Goal: Information Seeking & Learning: Learn about a topic

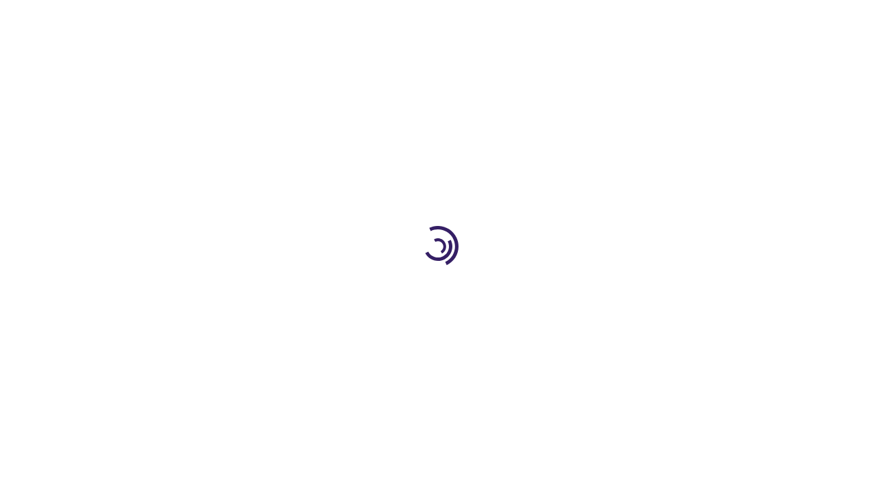
scroll to position [2369, 0]
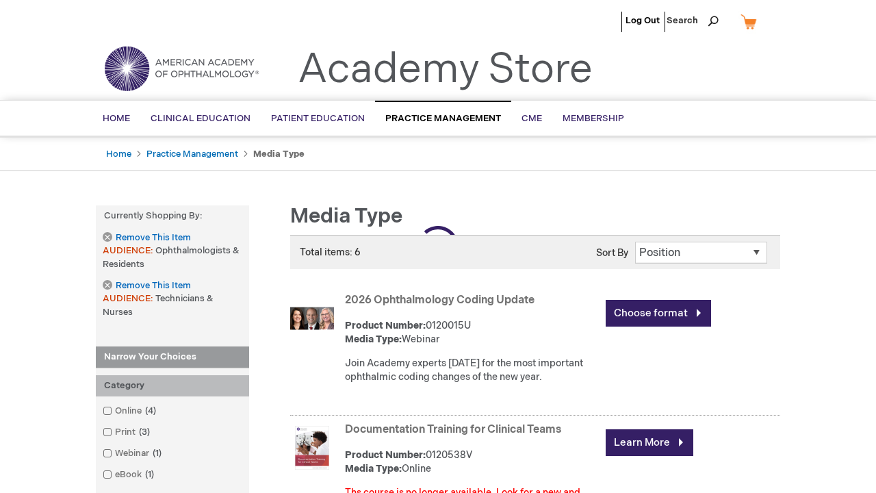
scroll to position [909, 0]
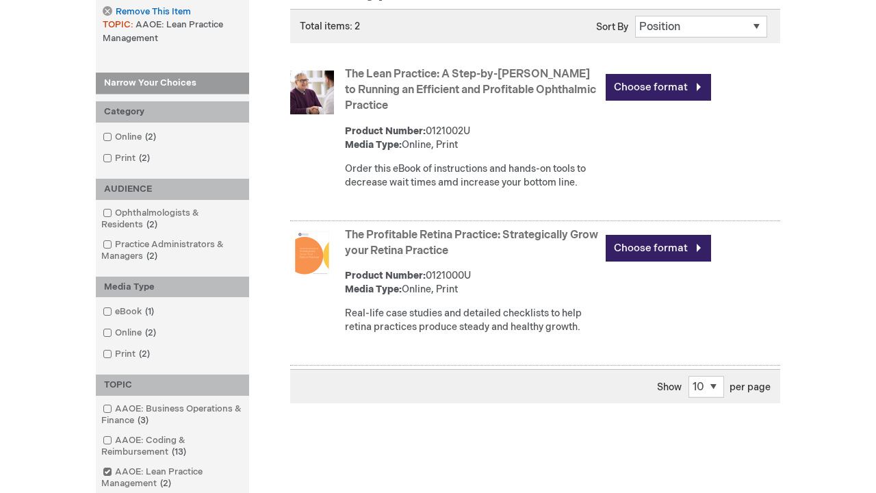
scroll to position [1075, 0]
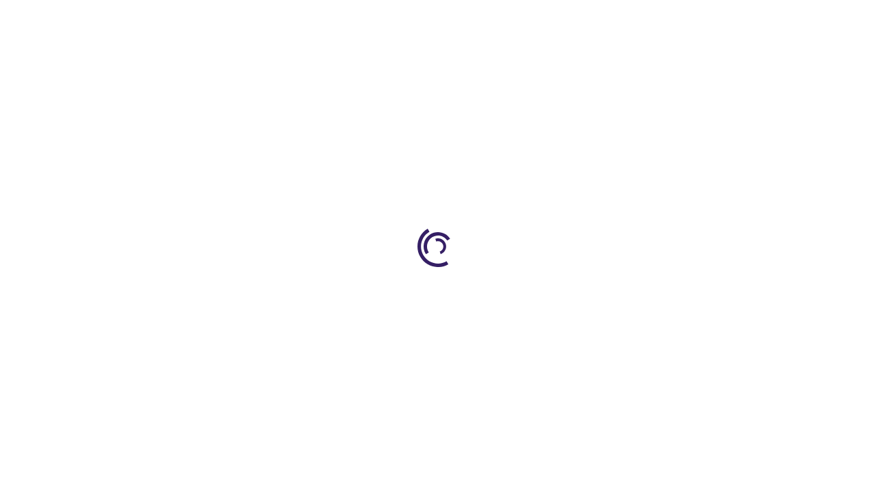
scroll to position [1875, 0]
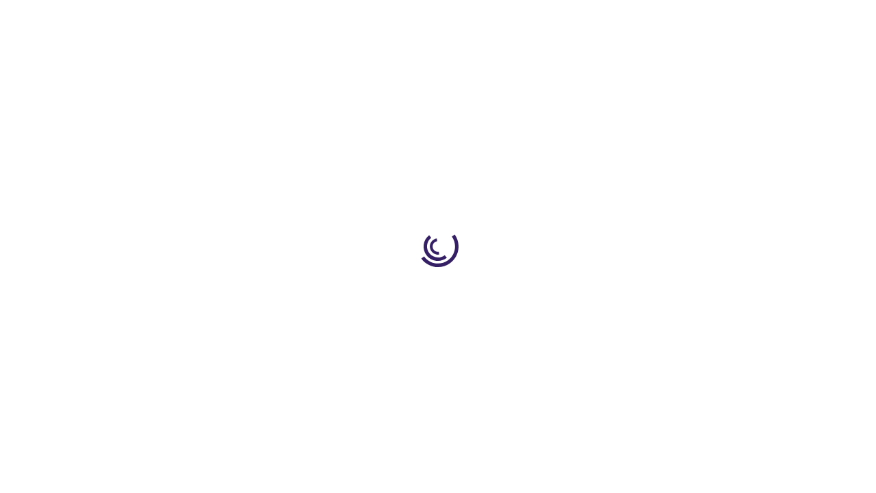
scroll to position [1840, 0]
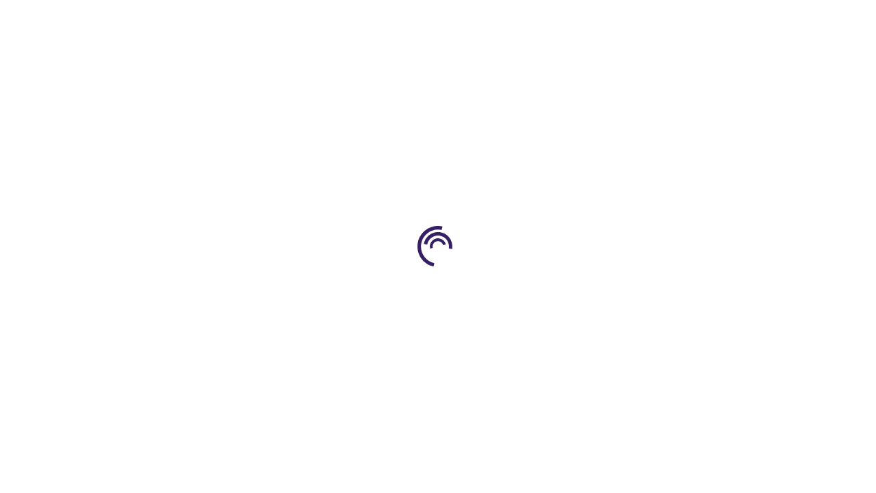
scroll to position [326, 0]
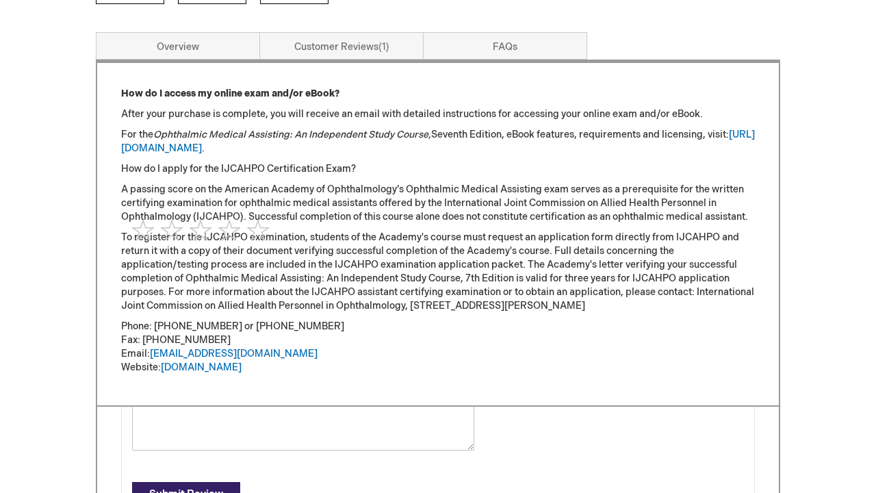
scroll to position [1828, 0]
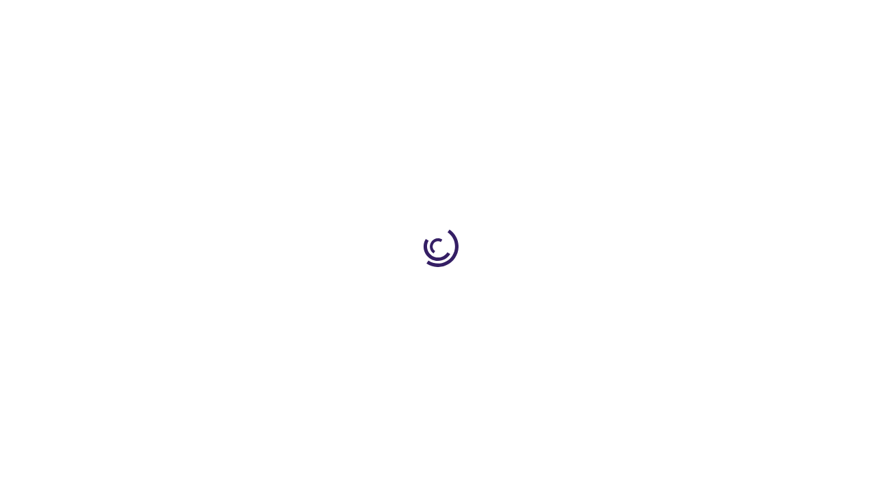
type input "0"
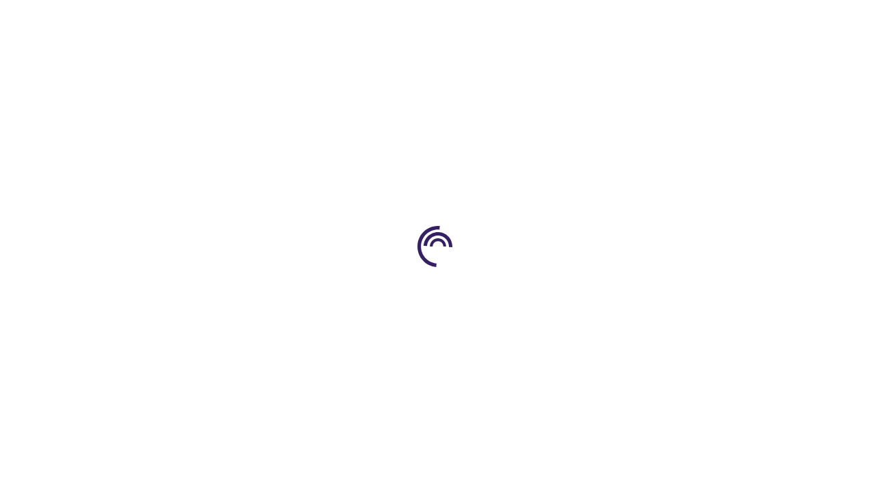
scroll to position [534, 0]
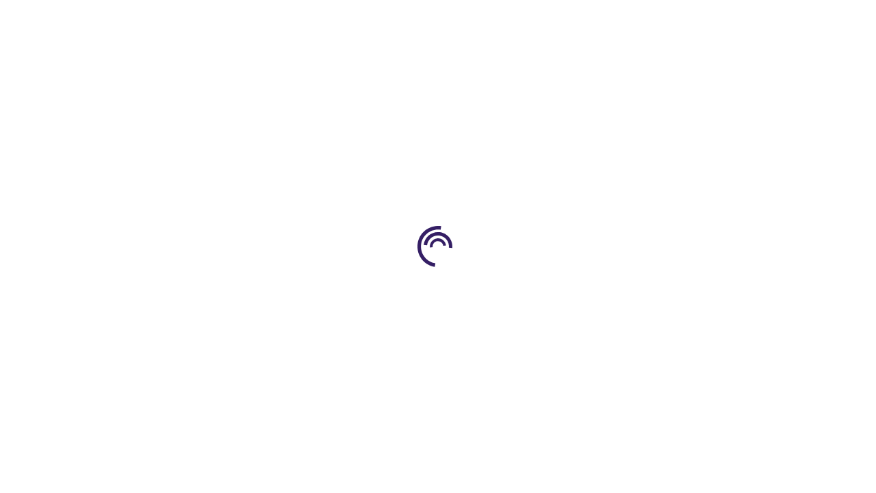
scroll to position [1838, 0]
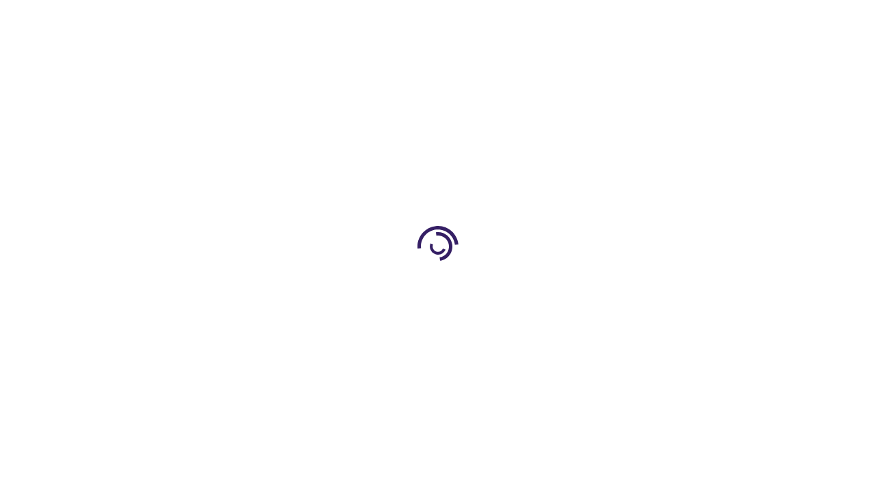
scroll to position [1236, 0]
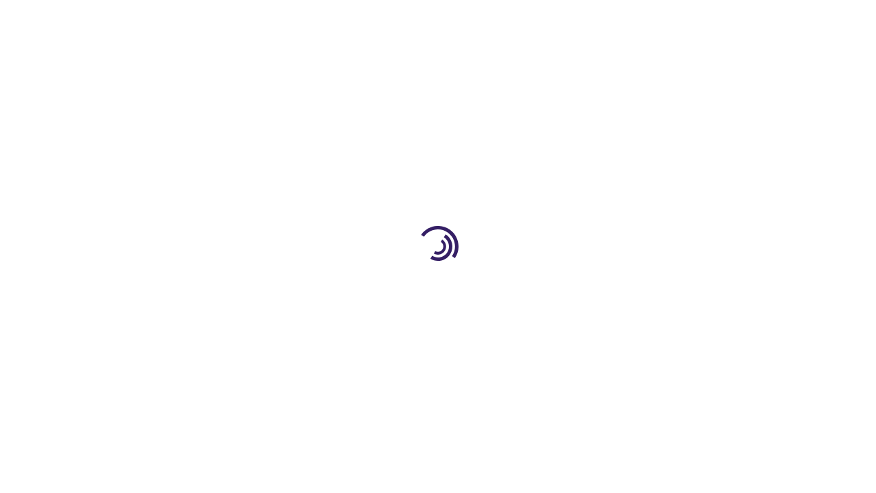
scroll to position [2796, 2]
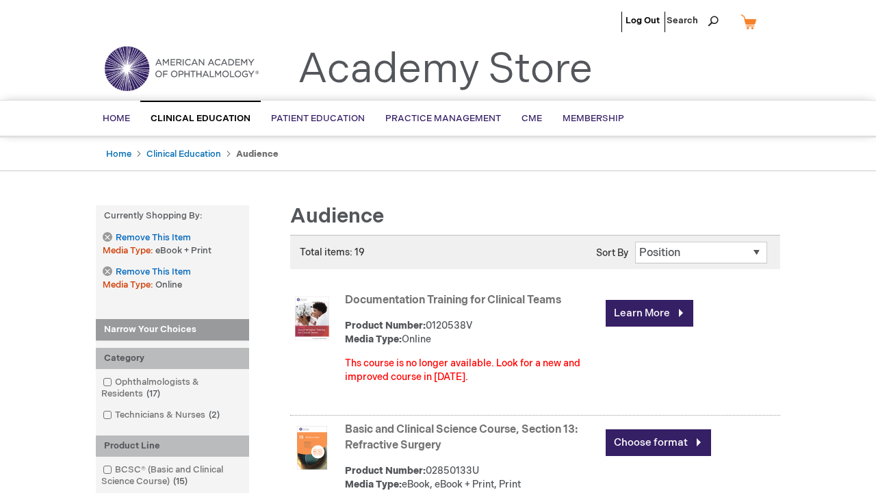
scroll to position [1664, 0]
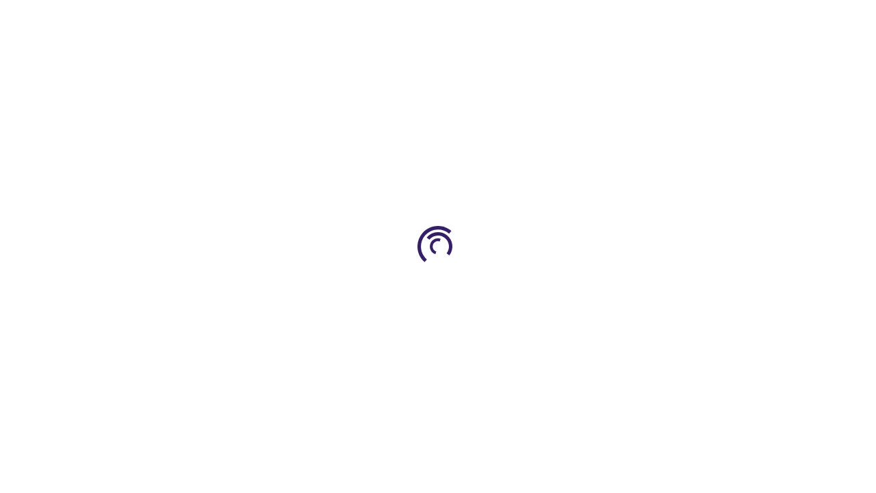
scroll to position [1574, 0]
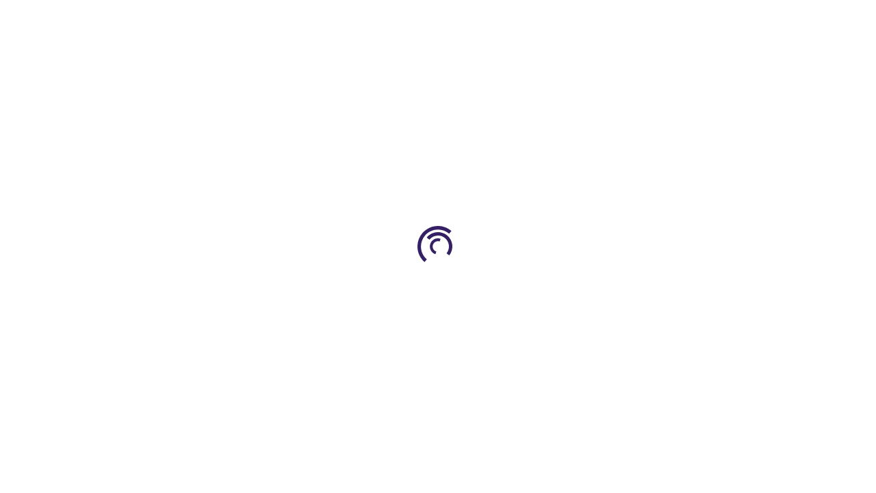
scroll to position [2120, 0]
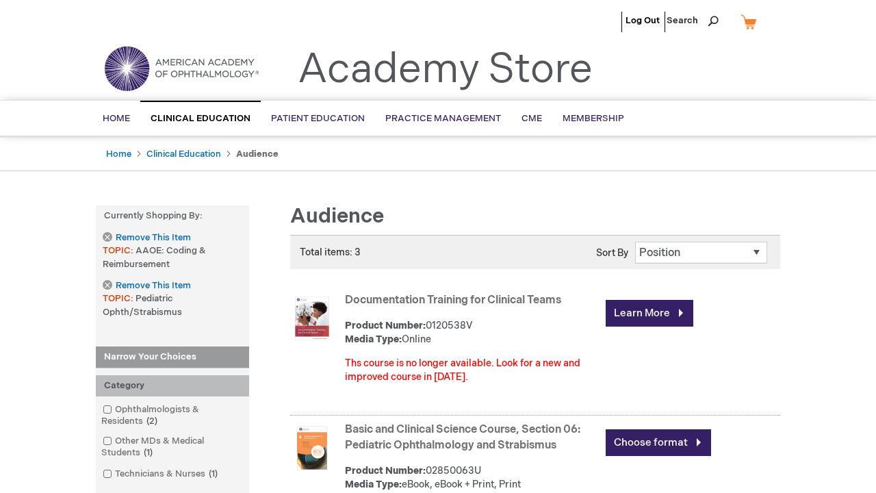
scroll to position [2225, 0]
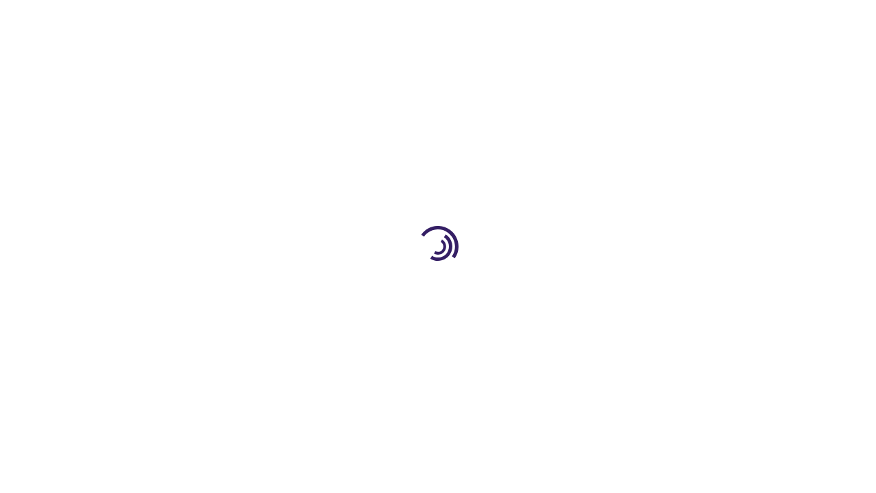
scroll to position [710, 0]
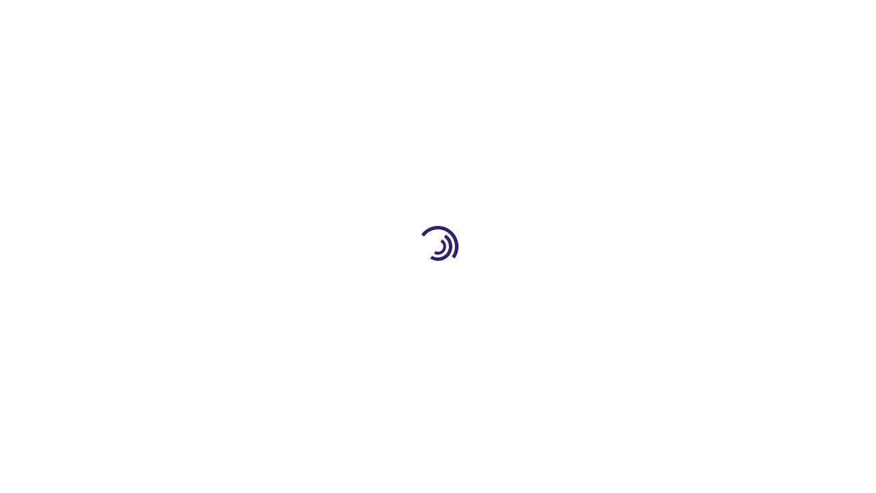
scroll to position [564, 0]
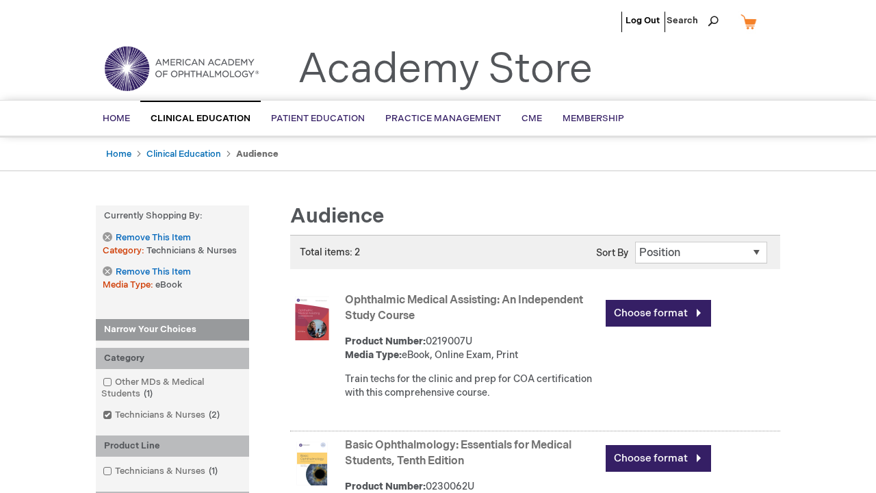
scroll to position [1371, 0]
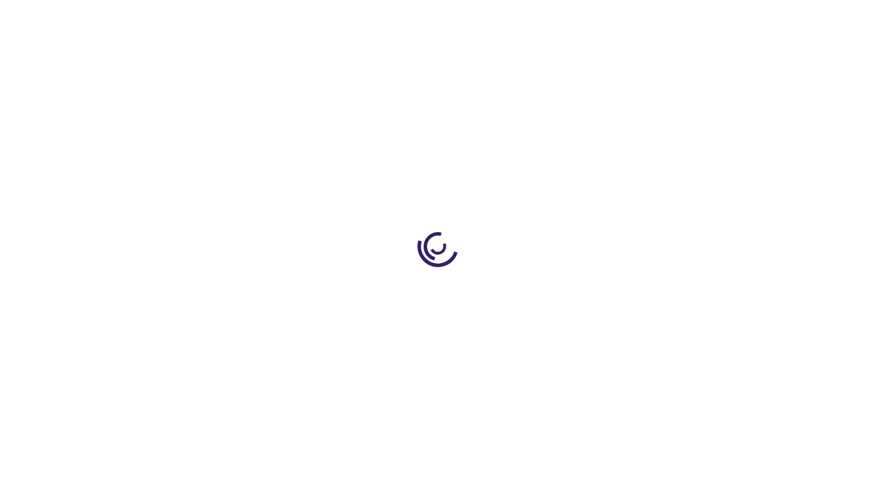
scroll to position [495, 0]
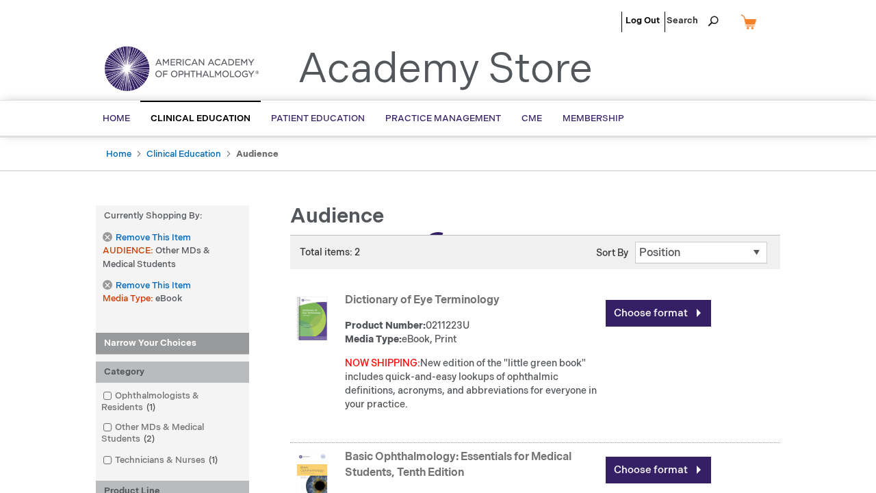
scroll to position [510, 0]
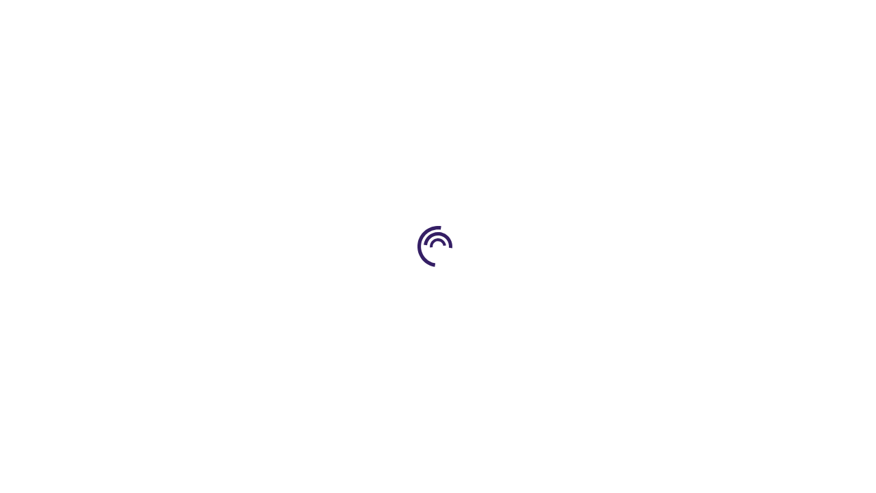
scroll to position [2256, 0]
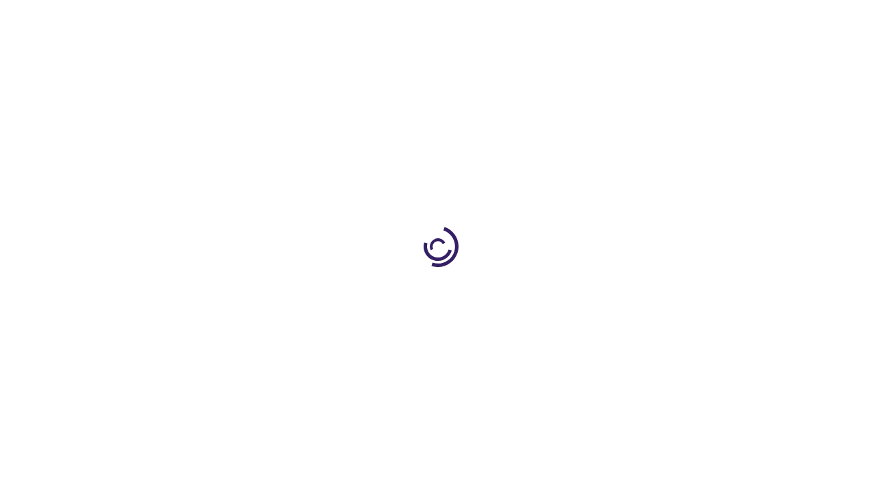
scroll to position [497, 0]
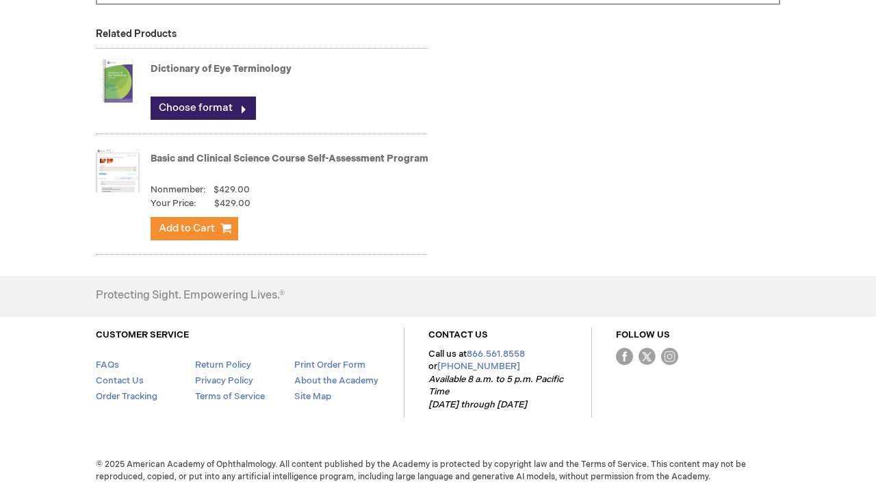
scroll to position [3151, 0]
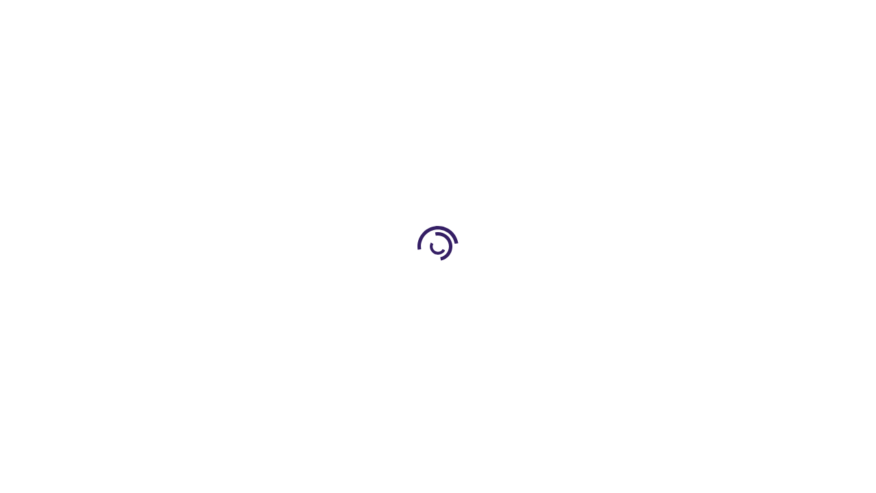
scroll to position [1329, 0]
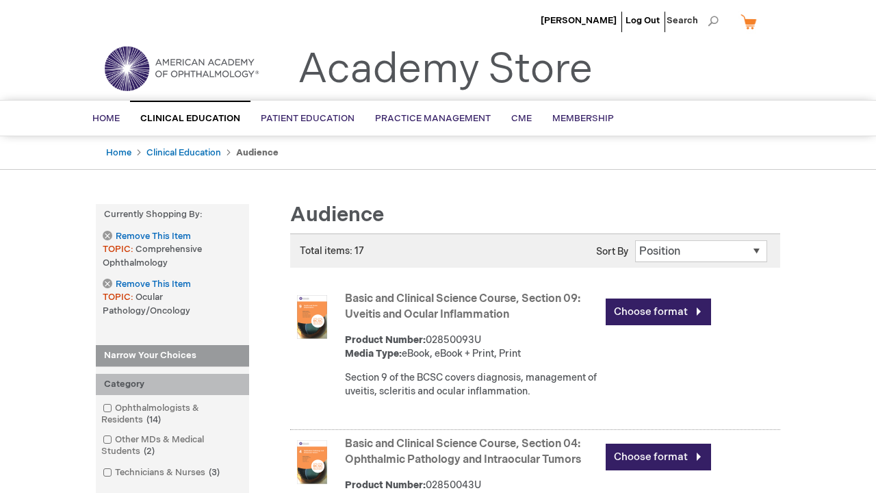
scroll to position [1552, 0]
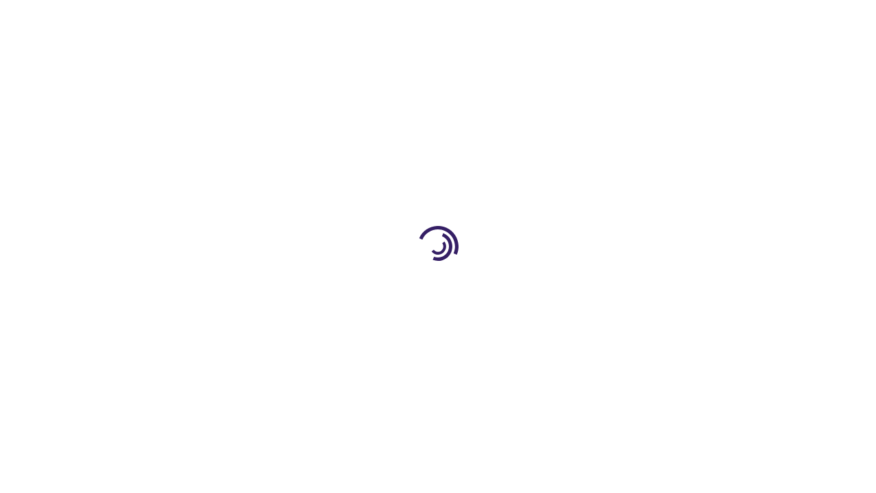
scroll to position [654, 0]
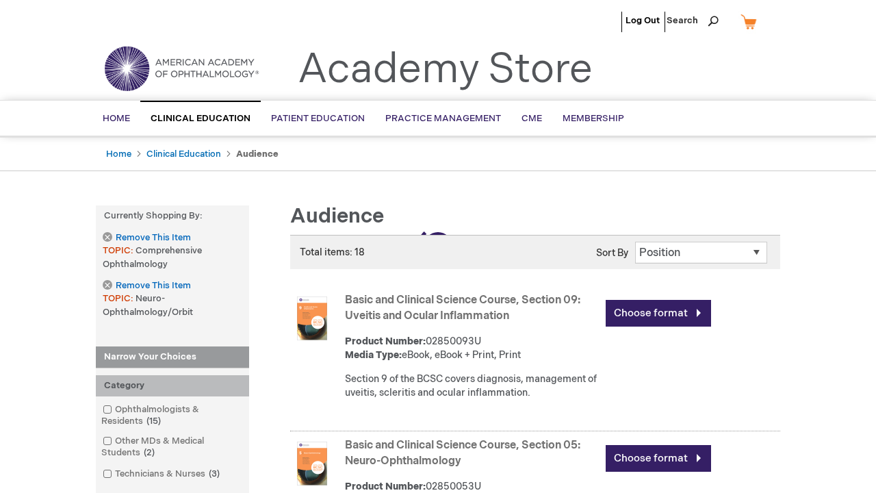
scroll to position [1587, 0]
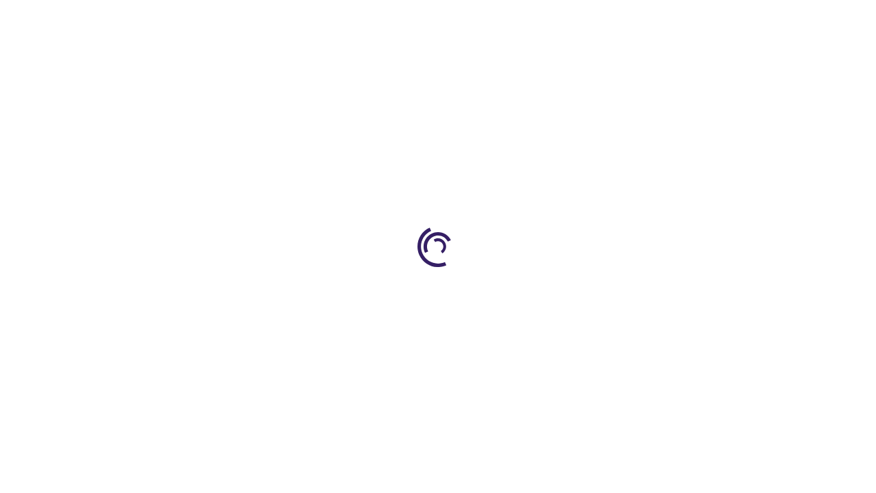
scroll to position [408, 0]
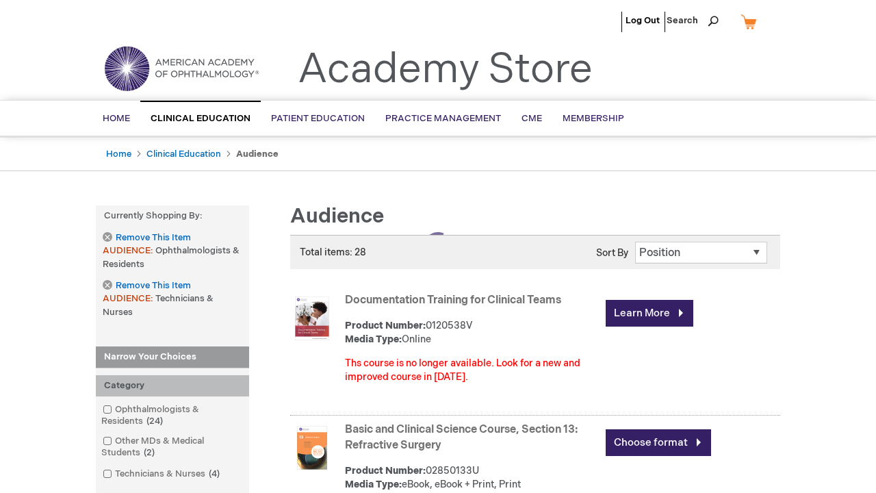
scroll to position [1539, 0]
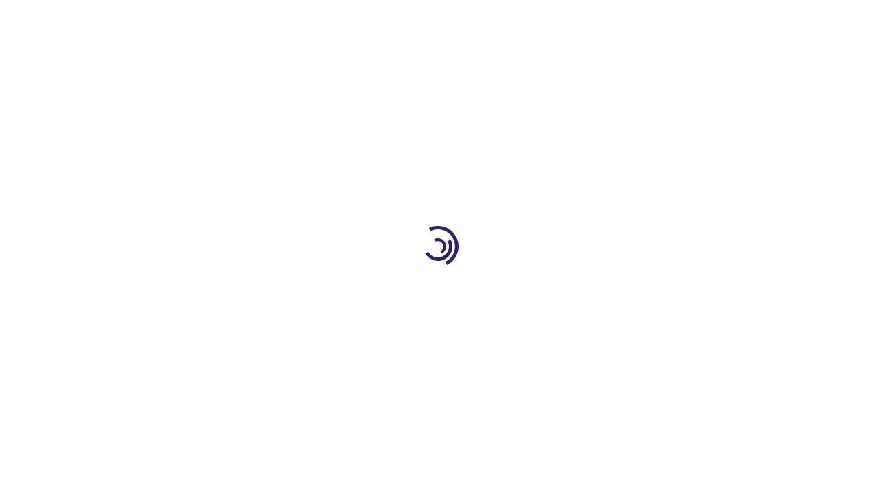
scroll to position [3291, 0]
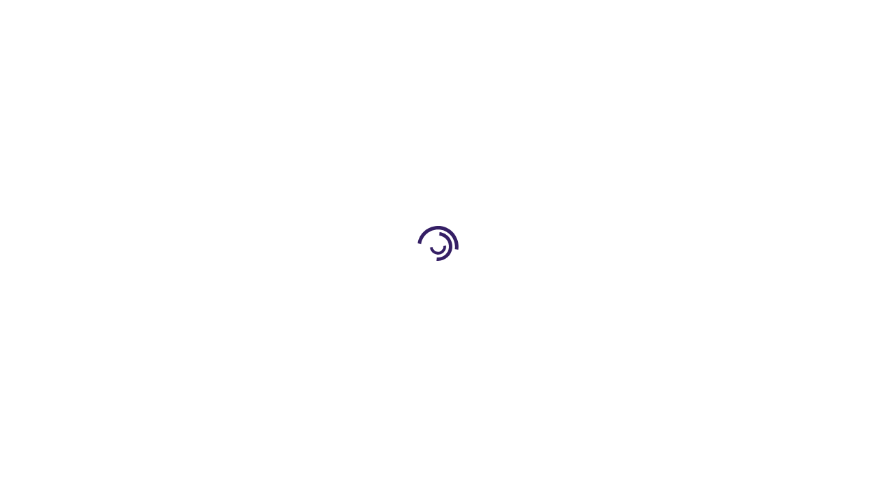
scroll to position [730, 0]
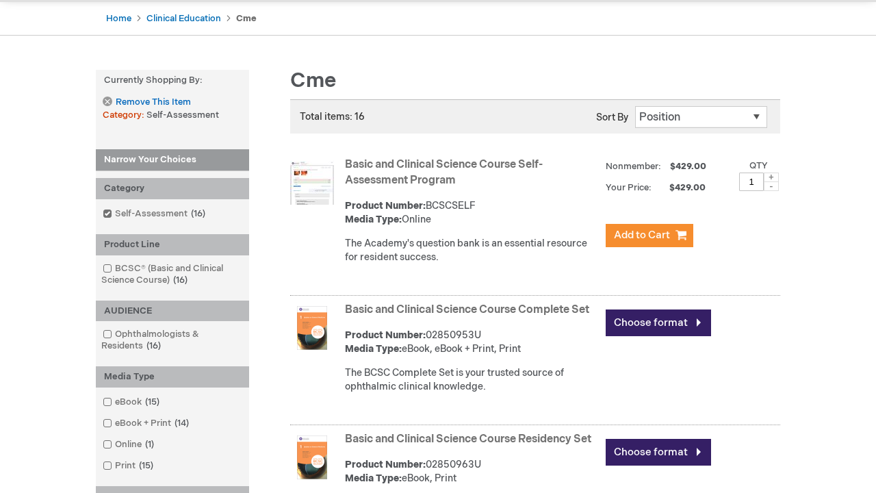
scroll to position [1620, 0]
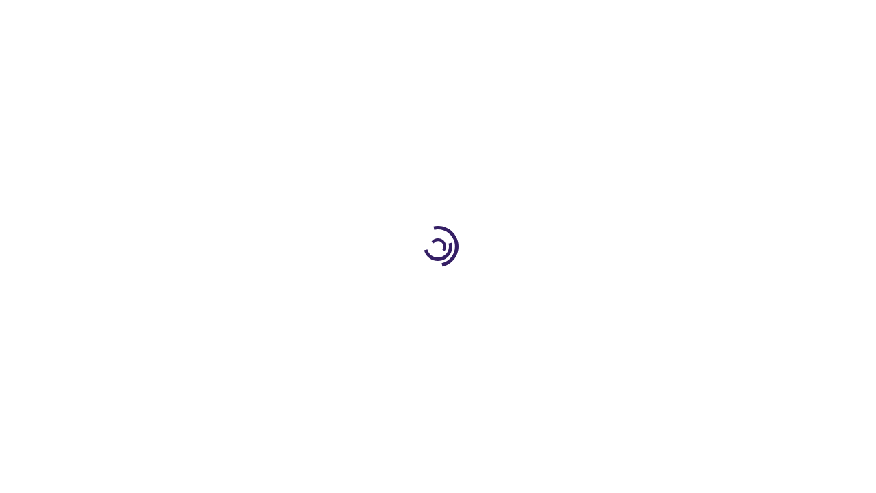
scroll to position [11, 0]
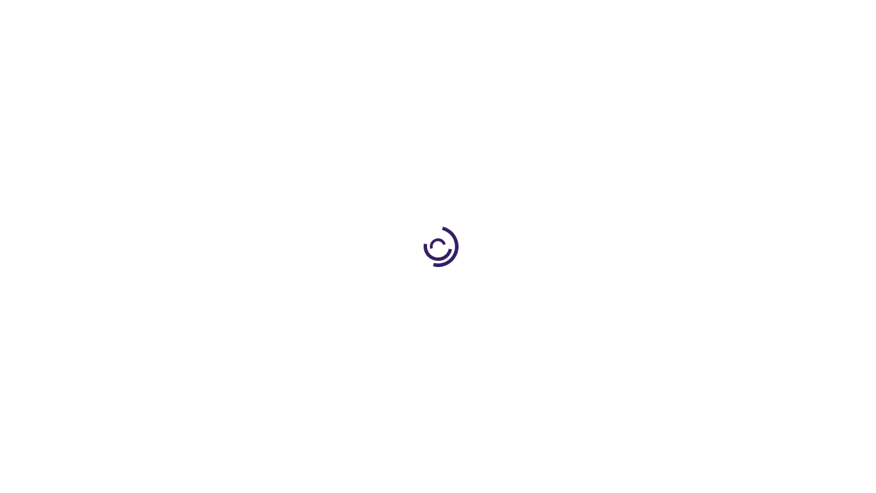
scroll to position [2771, 0]
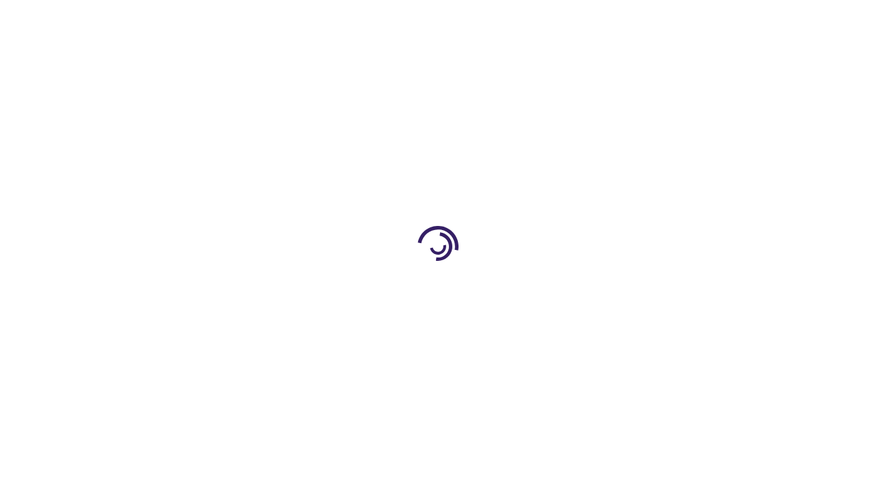
scroll to position [1918, 0]
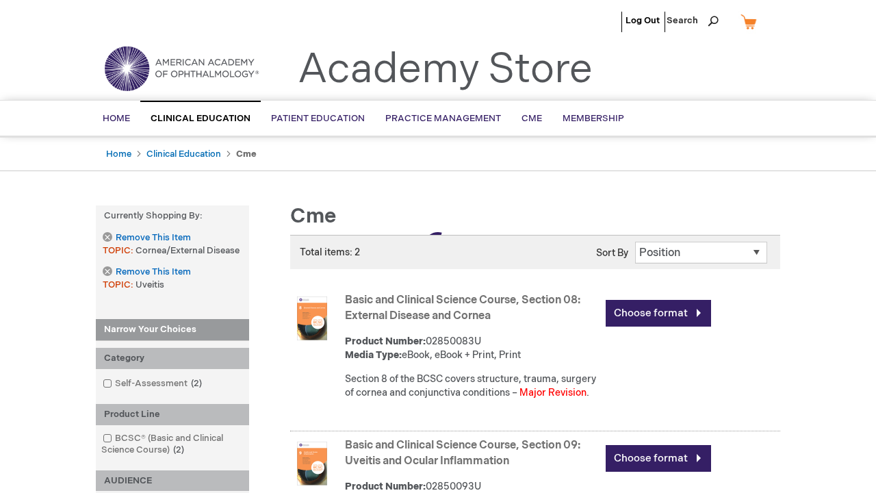
scroll to position [699, 0]
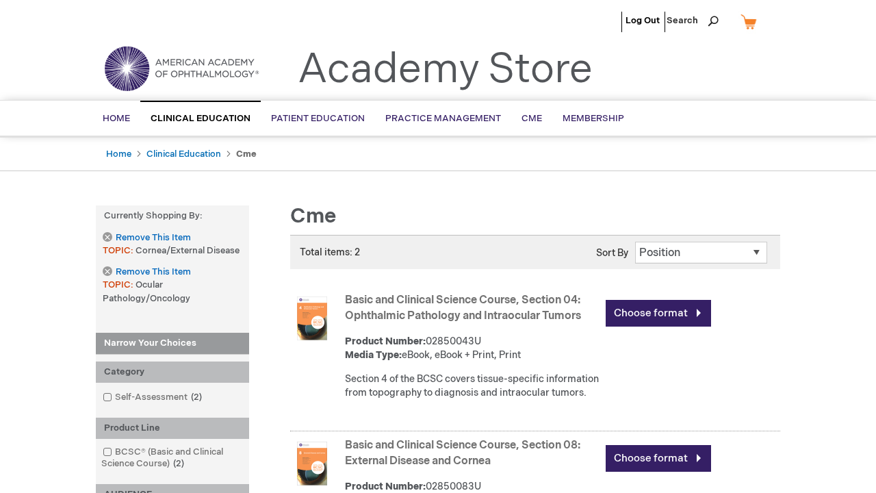
scroll to position [699, 0]
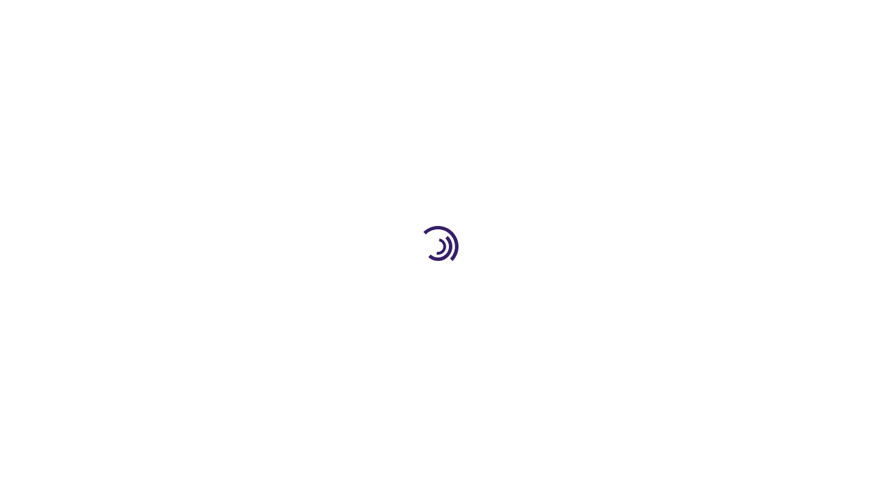
scroll to position [1964, 0]
